Goal: Register for event/course

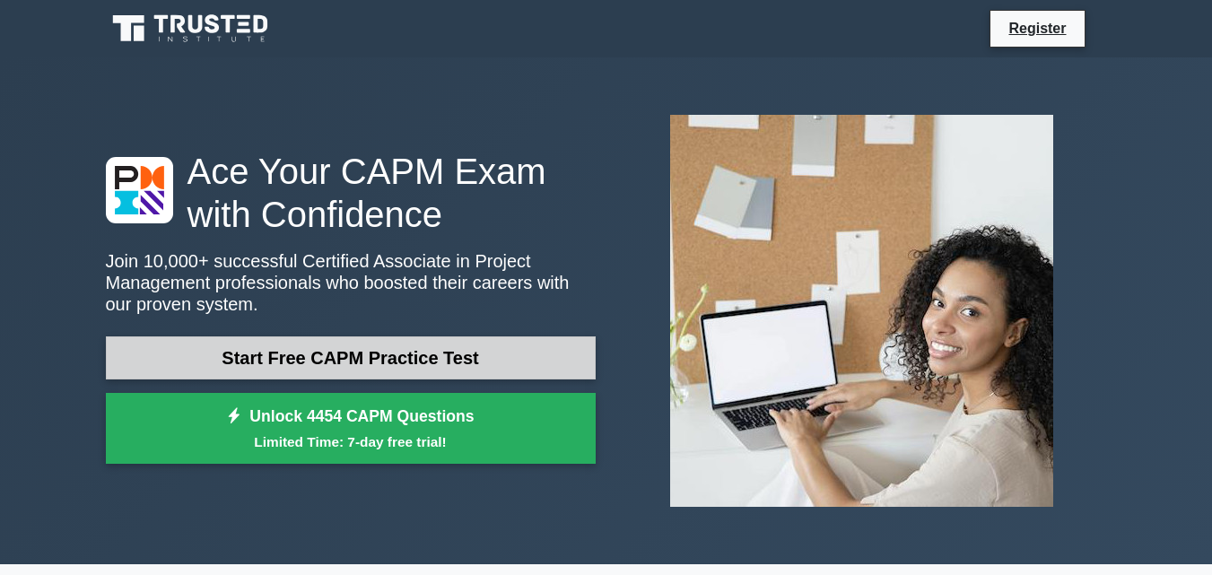
click at [392, 364] on link "Start Free CAPM Practice Test" at bounding box center [351, 357] width 490 height 43
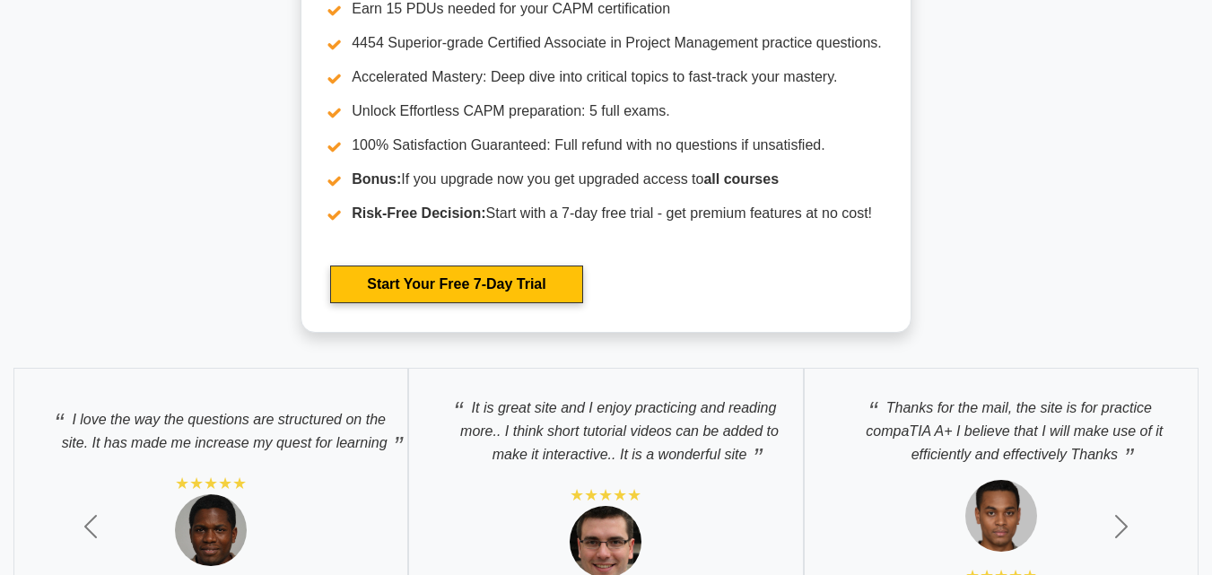
scroll to position [5562, 0]
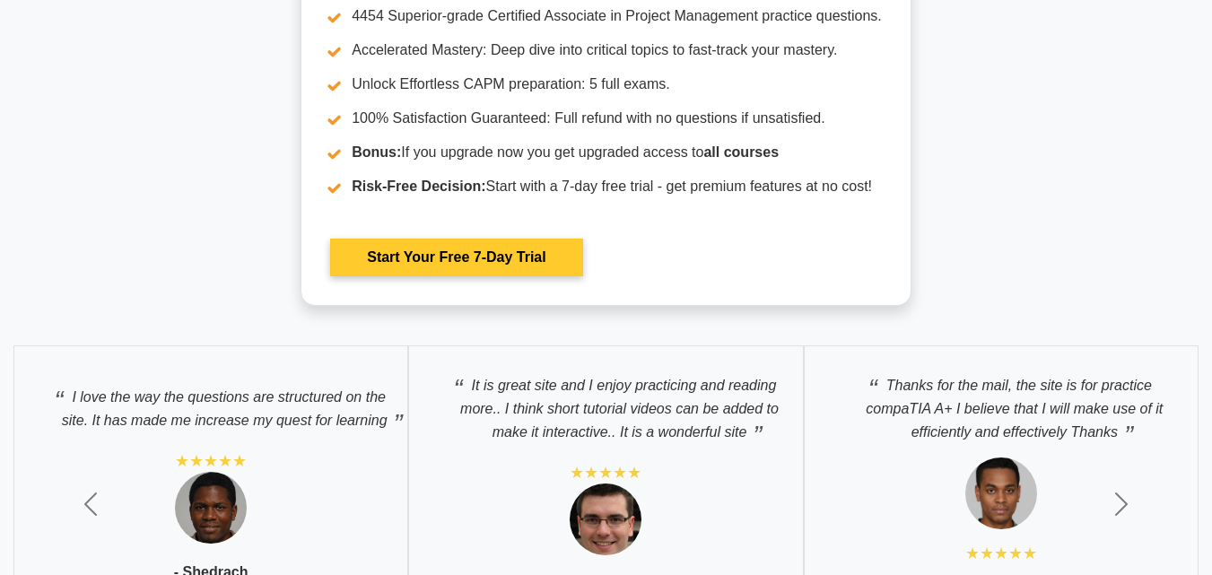
click at [505, 256] on link "Start Your Free 7-Day Trial" at bounding box center [456, 258] width 252 height 38
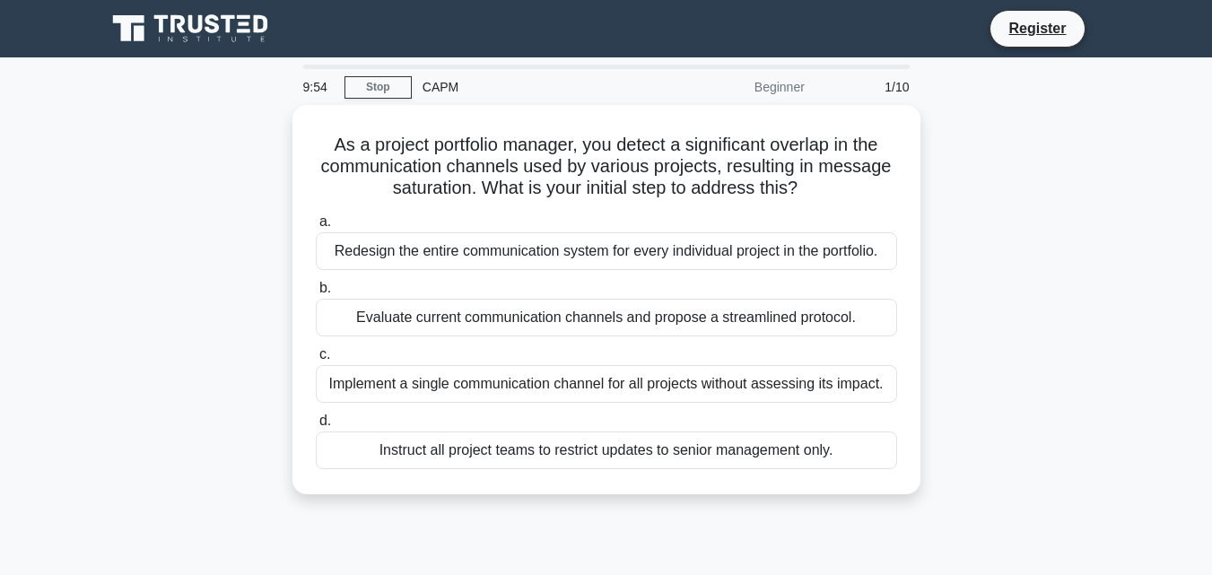
click at [459, 88] on div "CAPM" at bounding box center [535, 87] width 247 height 36
click at [443, 82] on div "CAPM" at bounding box center [535, 87] width 247 height 36
click at [369, 89] on link "Stop" at bounding box center [378, 87] width 67 height 22
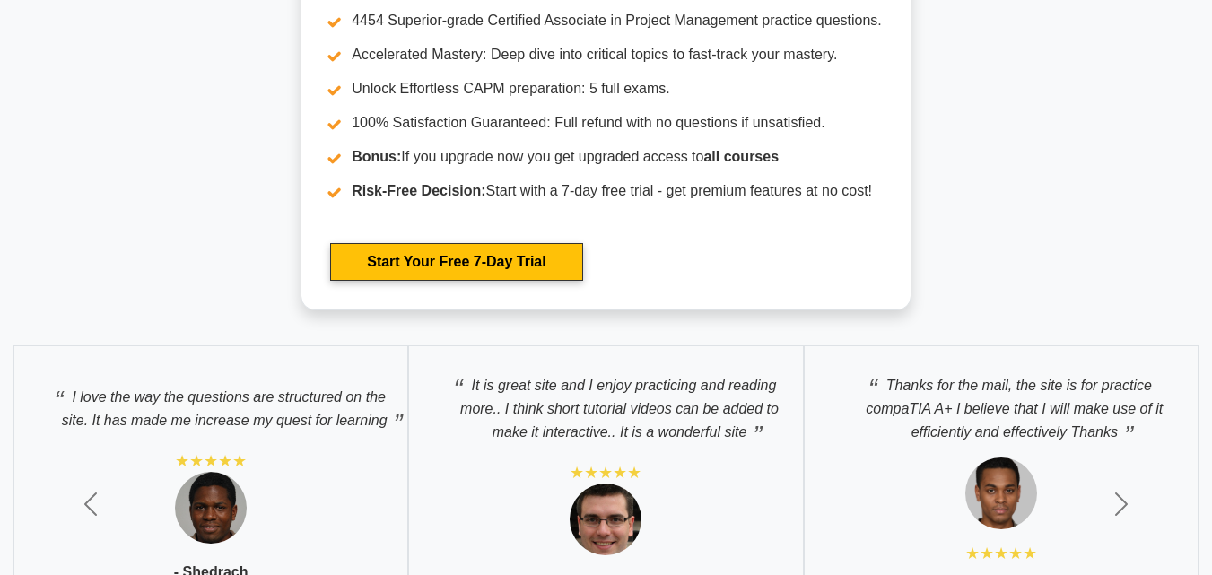
scroll to position [5562, 0]
